Goal: Navigation & Orientation: Find specific page/section

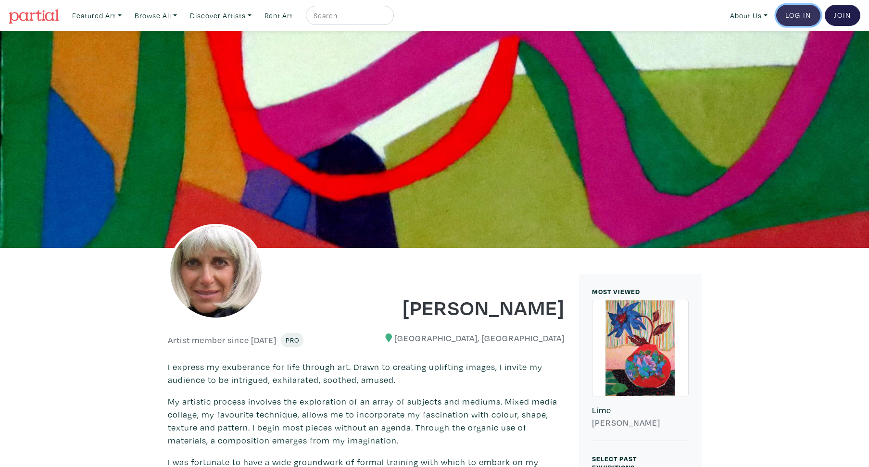
click at [806, 15] on link "Log In" at bounding box center [798, 15] width 44 height 21
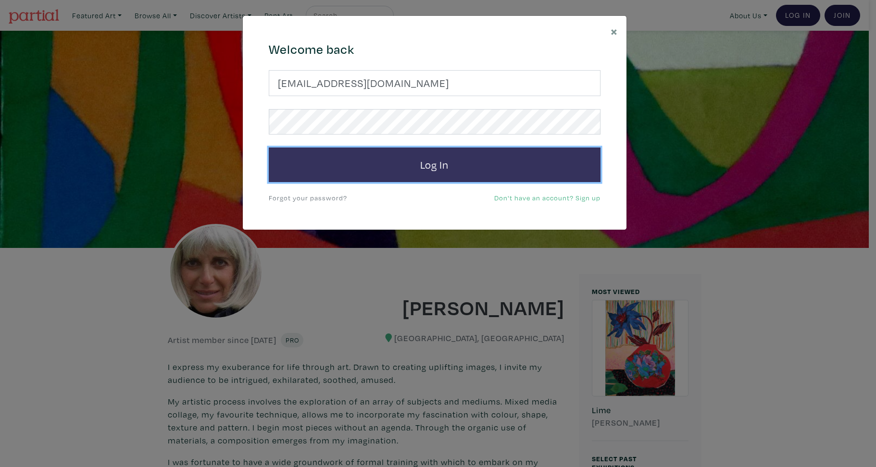
click at [439, 170] on button "Log In" at bounding box center [435, 165] width 332 height 35
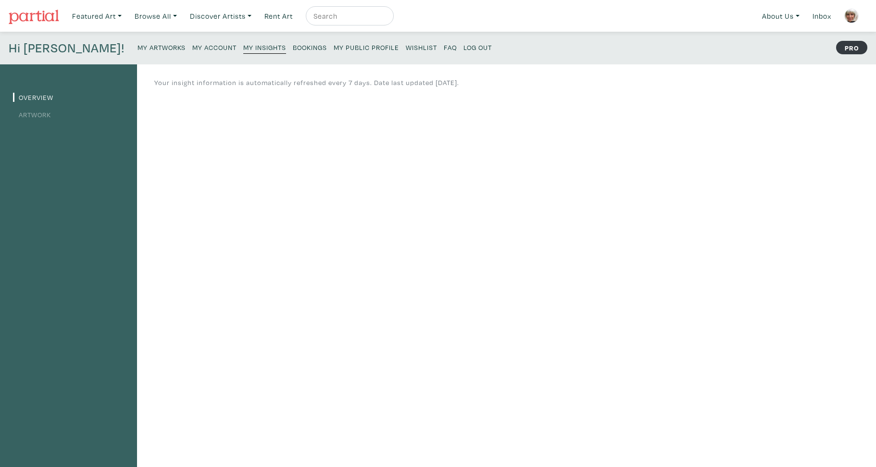
click at [35, 114] on link "Artwork" at bounding box center [32, 114] width 38 height 9
